Goal: Task Accomplishment & Management: Complete application form

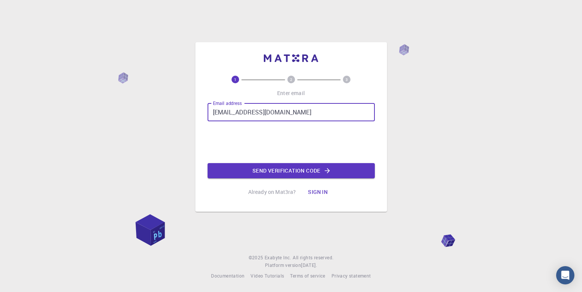
type input "[EMAIL_ADDRESS][DOMAIN_NAME]"
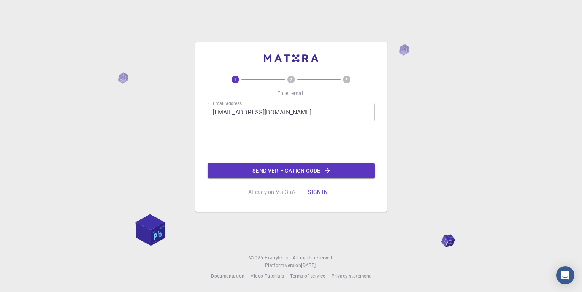
click at [316, 191] on button "Sign in" at bounding box center [318, 191] width 32 height 15
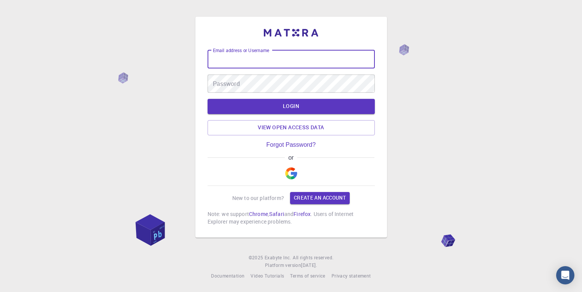
click at [277, 56] on input "Email address or Username" at bounding box center [290, 59] width 167 height 18
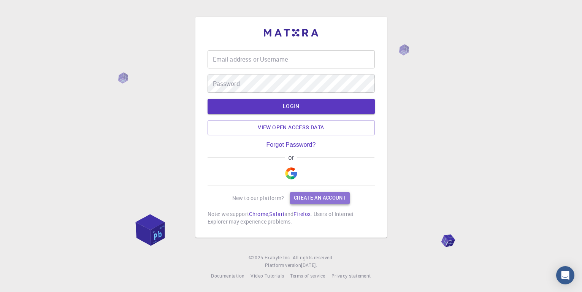
click at [307, 199] on link "Create an account" at bounding box center [320, 198] width 60 height 12
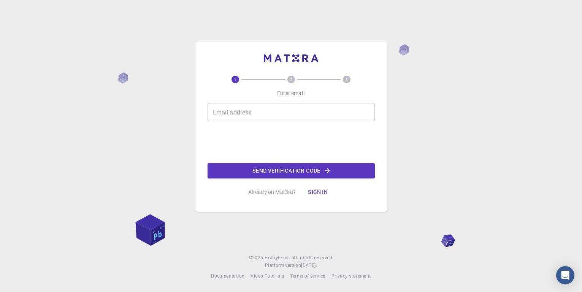
click at [282, 118] on input "Email address" at bounding box center [290, 112] width 167 height 18
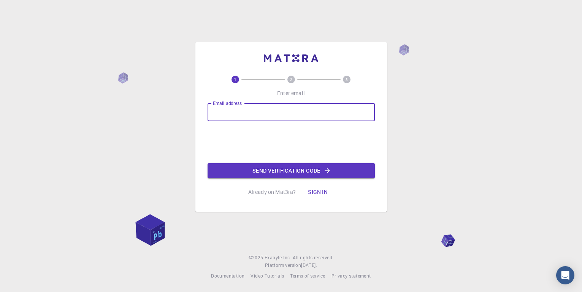
paste input "kurzinalena912@gmail.com"
type input "kurzinalena912@gmail.com"
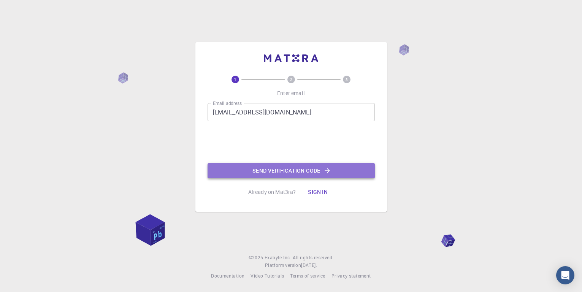
click at [290, 172] on button "Send verification code" at bounding box center [290, 170] width 167 height 15
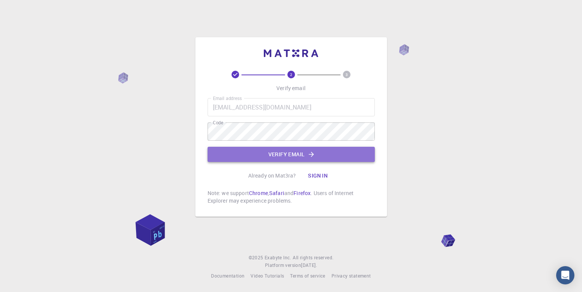
click at [279, 155] on button "Verify email" at bounding box center [290, 154] width 167 height 15
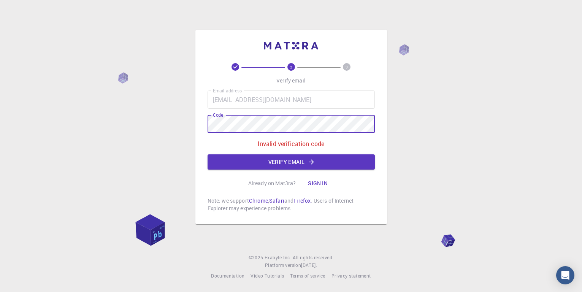
click at [203, 126] on div "2 3 Verify email Email address kurzinalena912@gmail.com Email address Code Code…" at bounding box center [290, 127] width 191 height 195
click at [294, 160] on button "Verify email" at bounding box center [290, 161] width 167 height 15
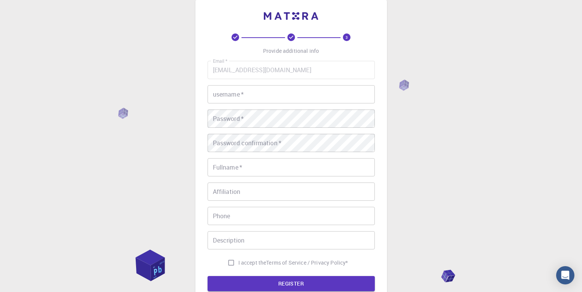
scroll to position [17, 0]
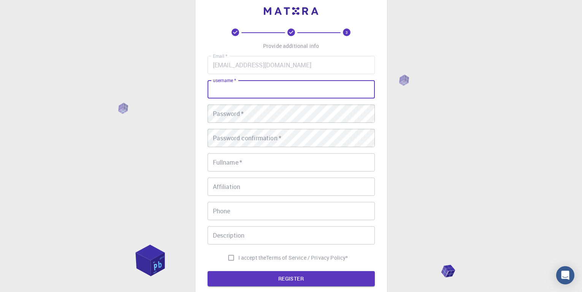
click at [278, 89] on input "username   *" at bounding box center [290, 89] width 167 height 18
type input "test"
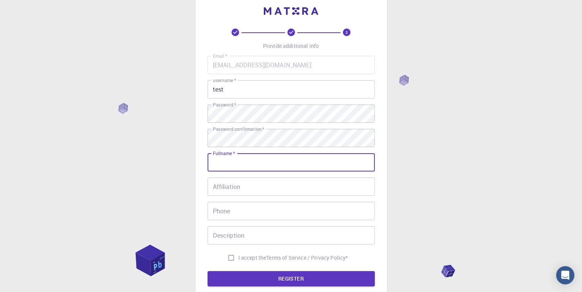
click at [240, 157] on input "Fullname   *" at bounding box center [290, 162] width 167 height 18
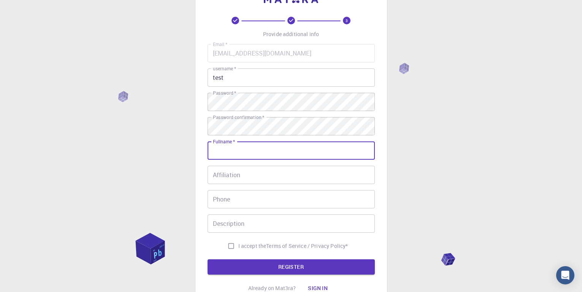
scroll to position [30, 0]
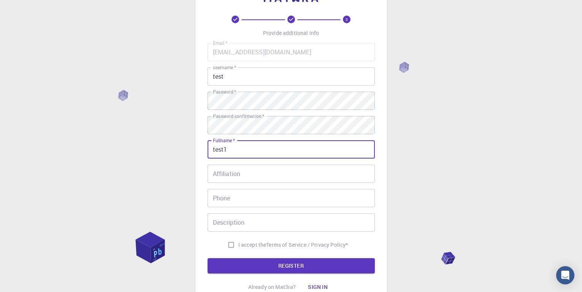
type input "test1"
click at [225, 176] on input "Affiliation" at bounding box center [290, 174] width 167 height 18
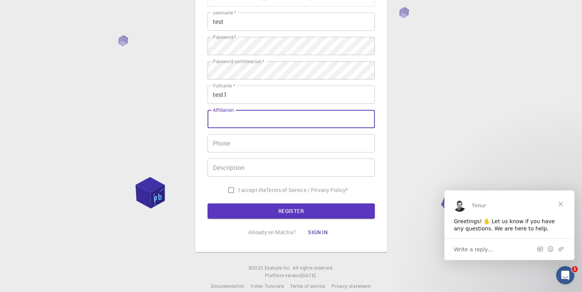
scroll to position [0, 0]
click at [250, 145] on input "Phone" at bounding box center [290, 143] width 167 height 18
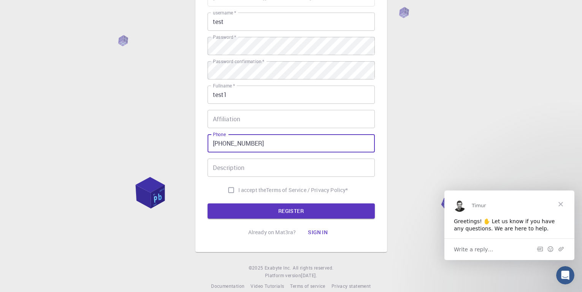
type input "+16465555584"
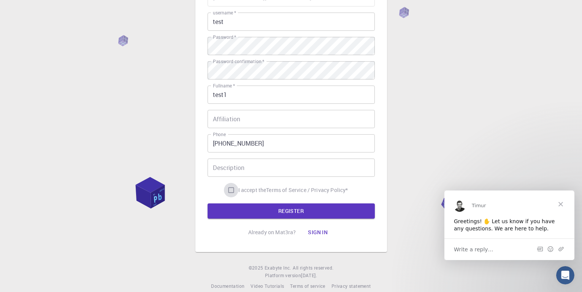
click at [234, 188] on input "I accept the Terms of Service / Privacy Policy *" at bounding box center [231, 190] width 14 height 14
checkbox input "true"
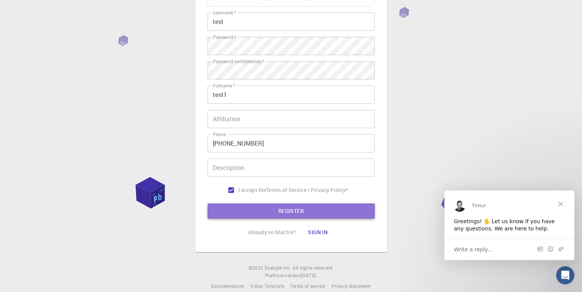
click at [257, 207] on button "REGISTER" at bounding box center [290, 210] width 167 height 15
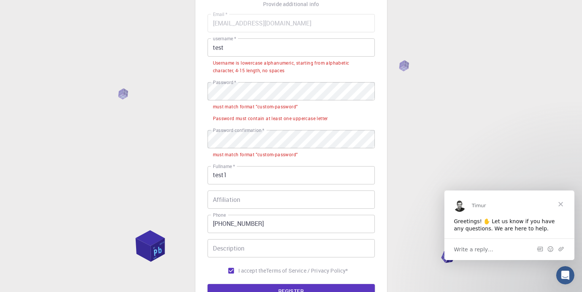
scroll to position [60, 0]
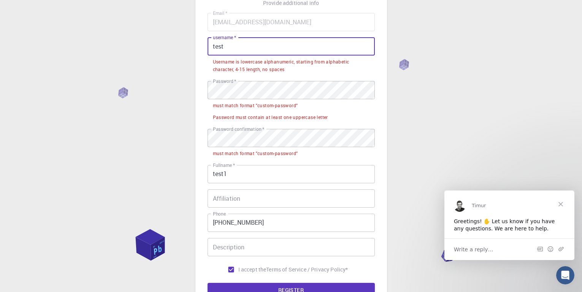
drag, startPoint x: 212, startPoint y: 47, endPoint x: 242, endPoint y: 47, distance: 30.0
click at [242, 47] on input "test" at bounding box center [290, 46] width 167 height 18
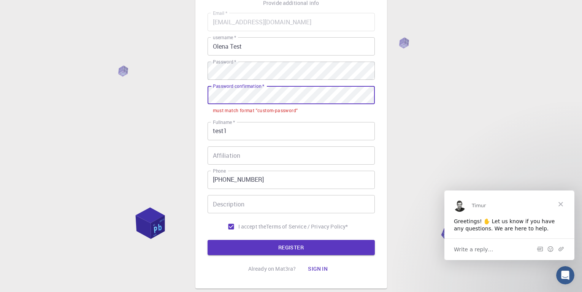
click at [193, 95] on div "3 Provide additional info Email   * kurzinalena912@gmail.com Email   * username…" at bounding box center [291, 139] width 582 height 399
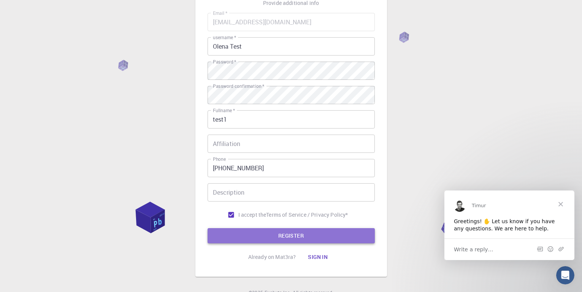
click at [228, 231] on button "REGISTER" at bounding box center [290, 235] width 167 height 15
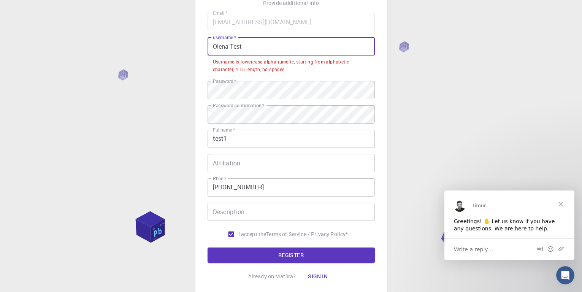
click at [253, 46] on input "Olena Test" at bounding box center [290, 46] width 167 height 18
drag, startPoint x: 251, startPoint y: 45, endPoint x: 228, endPoint y: 46, distance: 22.8
click at [228, 46] on input "Olena Test" at bounding box center [290, 46] width 167 height 18
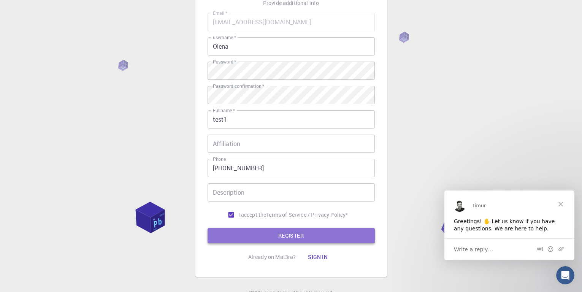
click at [258, 233] on button "REGISTER" at bounding box center [290, 235] width 167 height 15
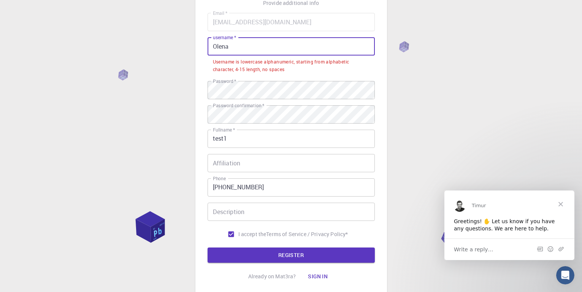
click at [228, 48] on input "Olena" at bounding box center [290, 46] width 167 height 18
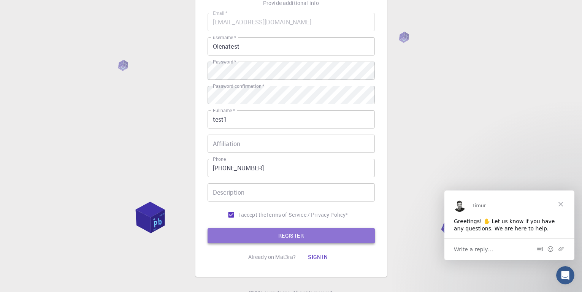
click at [239, 237] on button "REGISTER" at bounding box center [290, 235] width 167 height 15
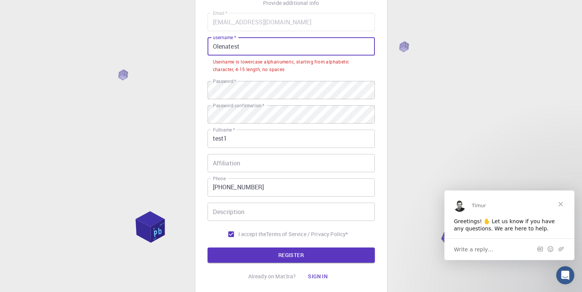
click at [254, 51] on input "Olenatest" at bounding box center [290, 46] width 167 height 18
click at [216, 47] on input "Olenatest" at bounding box center [290, 46] width 167 height 18
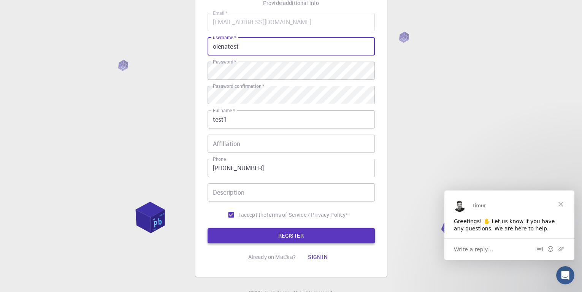
type input "olenatest"
click at [242, 237] on button "REGISTER" at bounding box center [290, 235] width 167 height 15
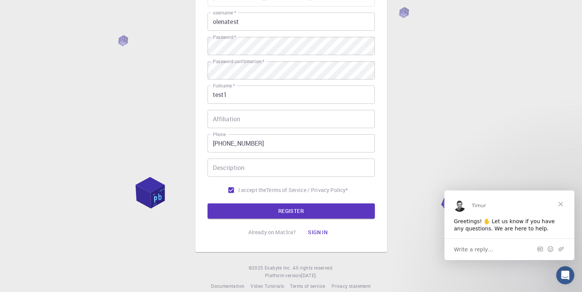
scroll to position [96, 0]
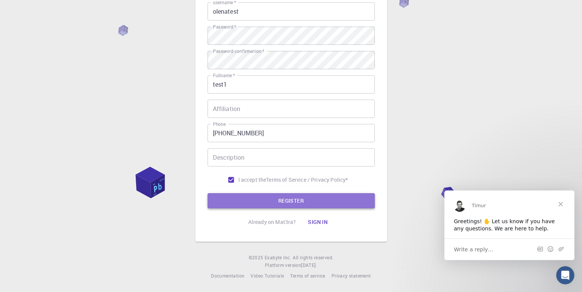
click at [261, 197] on button "REGISTER" at bounding box center [290, 200] width 167 height 15
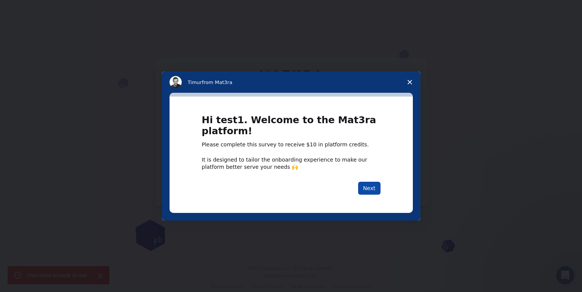
click at [368, 188] on button "Next" at bounding box center [369, 188] width 22 height 13
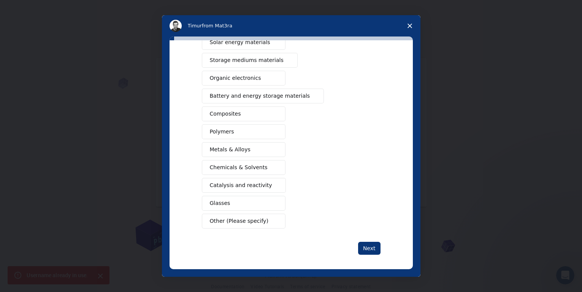
scroll to position [75, 0]
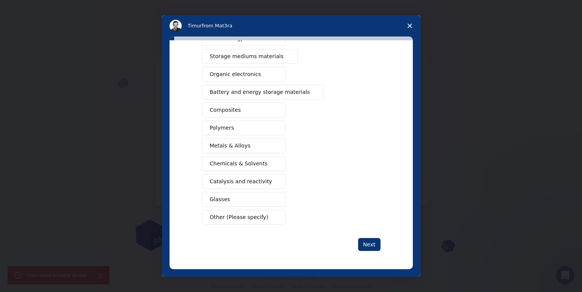
click at [223, 219] on span "Other (Please specify)" at bounding box center [239, 217] width 59 height 8
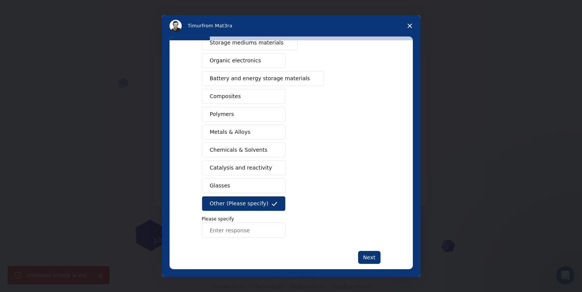
scroll to position [95, 0]
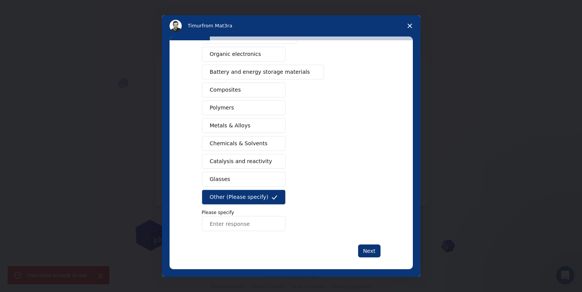
click at [257, 219] on input "Enter response" at bounding box center [244, 223] width 84 height 15
type input "lighting"
click at [364, 255] on button "Next" at bounding box center [369, 250] width 22 height 13
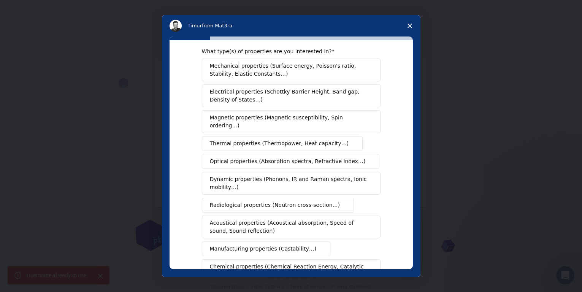
scroll to position [9, 0]
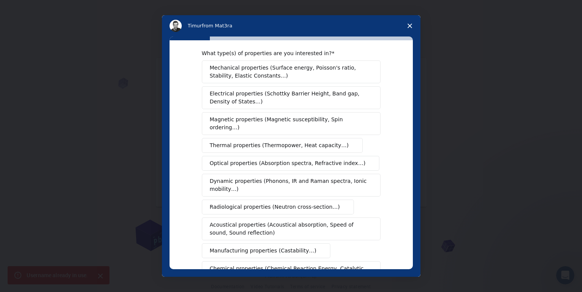
click at [310, 69] on span "Mechanical properties (Surface energy, Poisson's ratio, Stability, Elastic Cons…" at bounding box center [289, 72] width 158 height 16
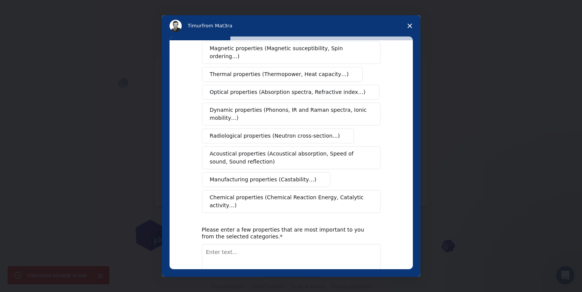
scroll to position [122, 0]
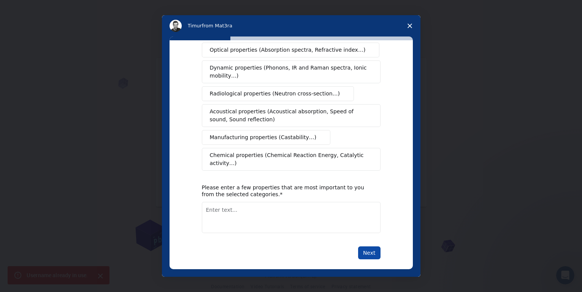
click at [370, 246] on button "Next" at bounding box center [369, 252] width 22 height 13
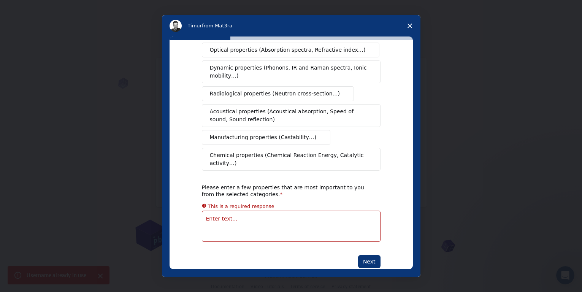
click at [305, 221] on textarea "Enter text..." at bounding box center [291, 225] width 179 height 31
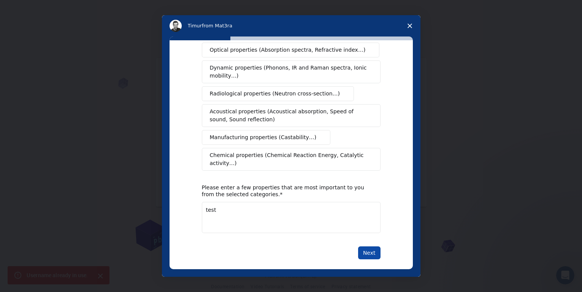
type textarea "test"
click at [369, 249] on button "Next" at bounding box center [369, 252] width 22 height 13
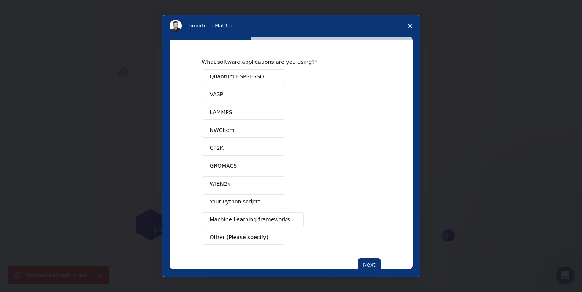
scroll to position [6, 0]
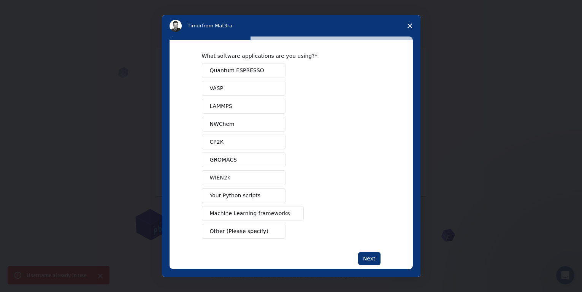
click at [266, 85] on button "VASP" at bounding box center [244, 88] width 84 height 15
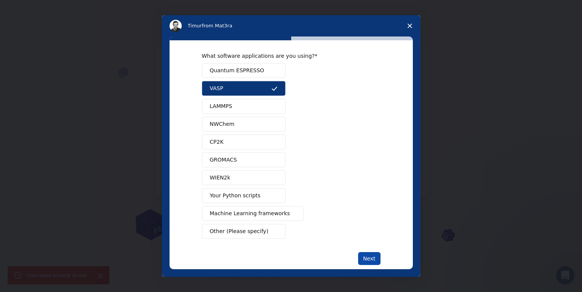
click at [368, 258] on button "Next" at bounding box center [369, 258] width 22 height 13
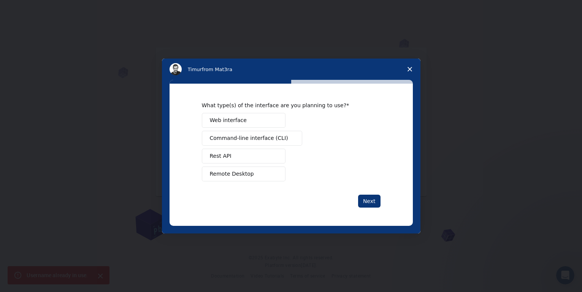
click at [268, 122] on button "Web interface" at bounding box center [244, 120] width 84 height 15
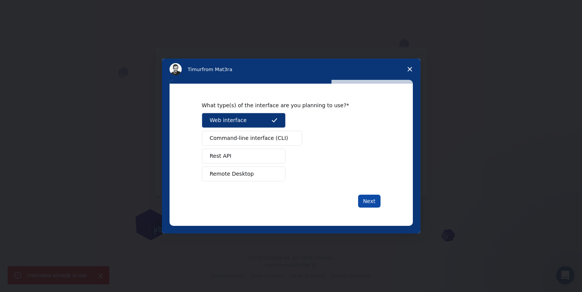
click at [370, 199] on button "Next" at bounding box center [369, 201] width 22 height 13
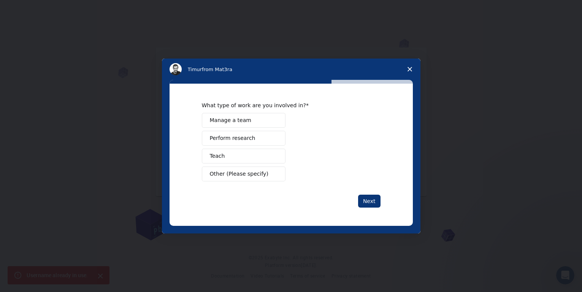
click at [253, 156] on button "Teach" at bounding box center [244, 156] width 84 height 15
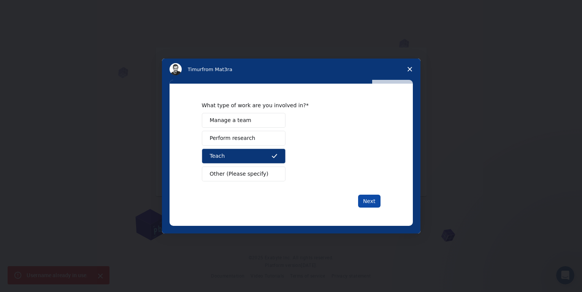
click at [364, 202] on button "Next" at bounding box center [369, 201] width 22 height 13
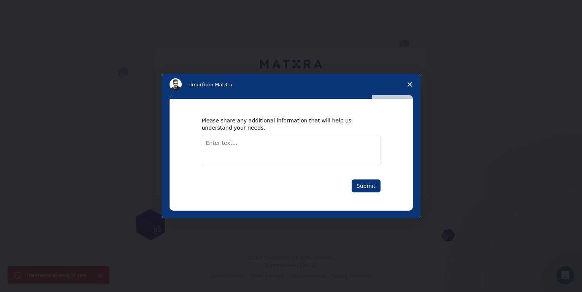
click at [327, 155] on textarea "Enter text..." at bounding box center [291, 150] width 179 height 31
type textarea "test"
click at [368, 189] on button "Submit" at bounding box center [365, 185] width 29 height 13
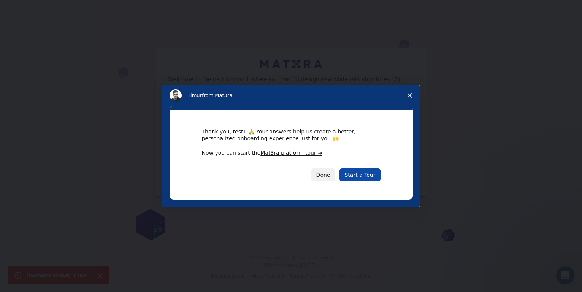
click at [361, 176] on link "Start a Tour" at bounding box center [359, 174] width 41 height 13
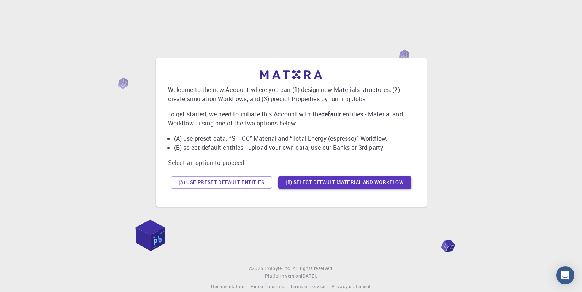
click at [306, 182] on button "(B) Select default material and workflow" at bounding box center [344, 182] width 133 height 12
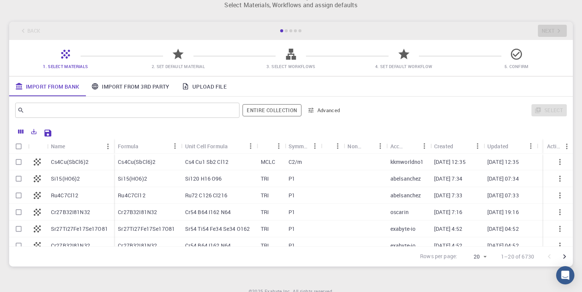
scroll to position [22, 0]
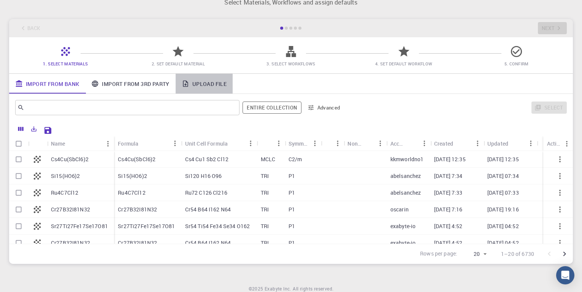
click at [209, 81] on link "Upload File" at bounding box center [204, 84] width 57 height 20
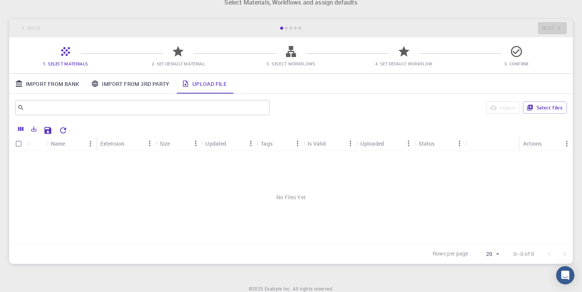
click at [215, 82] on link "Upload File" at bounding box center [204, 84] width 57 height 20
click at [35, 129] on icon "Export" at bounding box center [34, 129] width 5 height 5
click at [81, 128] on div at bounding box center [319, 129] width 496 height 13
click at [49, 129] on icon "Save Explorer Settings" at bounding box center [47, 130] width 7 height 7
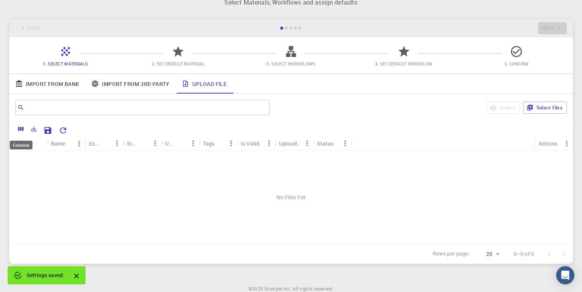
click at [17, 131] on button "Columns" at bounding box center [20, 129] width 13 height 12
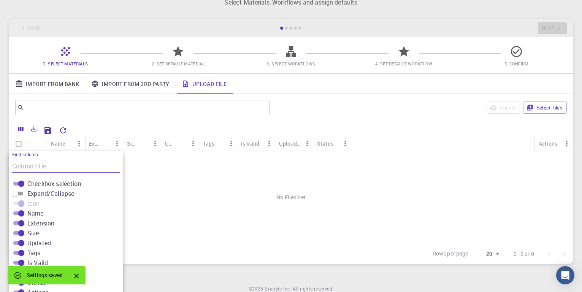
scroll to position [49, 0]
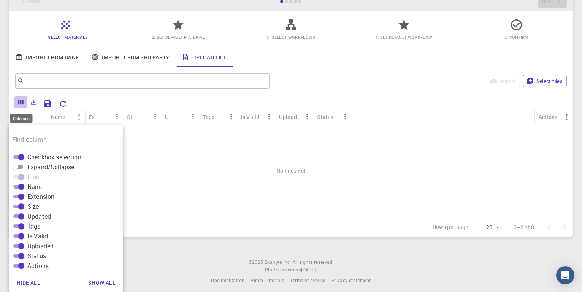
click at [22, 102] on icon "Columns" at bounding box center [20, 102] width 5 height 4
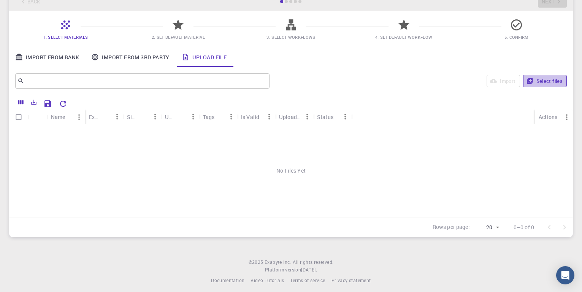
click at [536, 82] on button "Select files" at bounding box center [545, 81] width 44 height 12
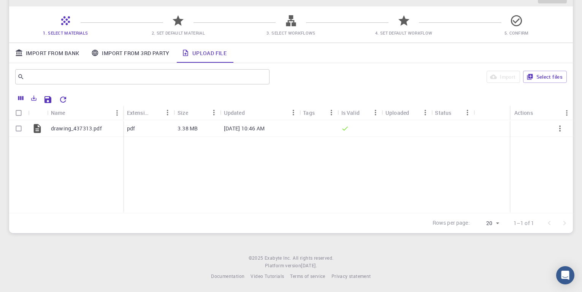
scroll to position [54, 0]
